Goal: Task Accomplishment & Management: Use online tool/utility

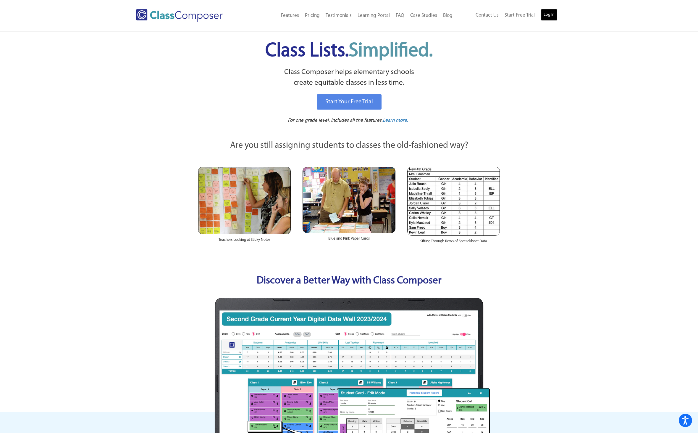
click at [544, 13] on link "Log In" at bounding box center [549, 15] width 17 height 12
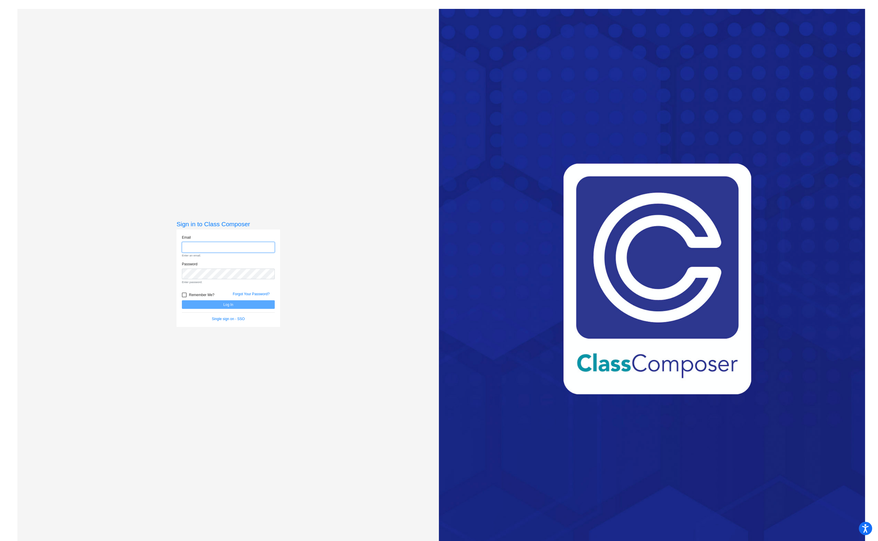
type input "[PERSON_NAME][EMAIL_ADDRESS][PERSON_NAME][DOMAIN_NAME]"
click at [245, 295] on button "Log In" at bounding box center [228, 294] width 93 height 9
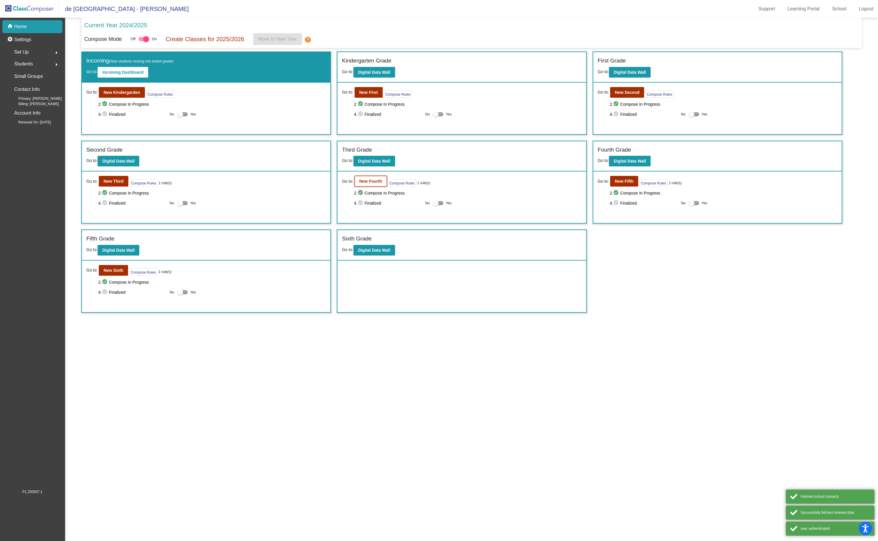
click at [375, 180] on b "New Fourth" at bounding box center [370, 181] width 23 height 5
